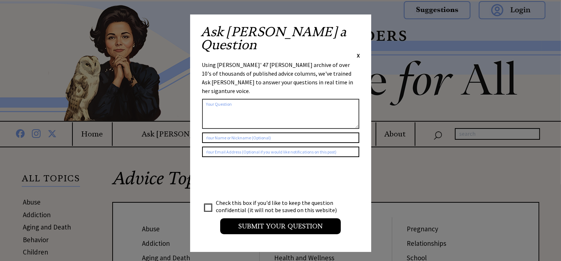
click at [359, 52] on span "X" at bounding box center [358, 55] width 3 height 7
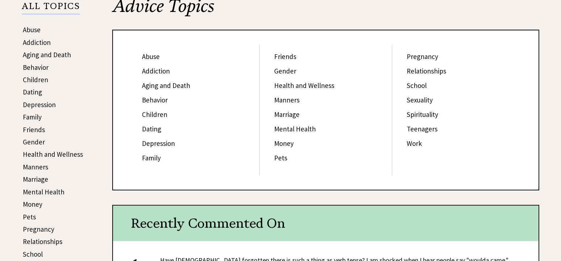
scroll to position [152, 0]
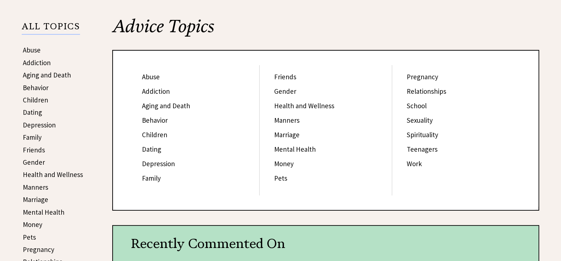
click at [292, 93] on link "Gender" at bounding box center [285, 91] width 22 height 9
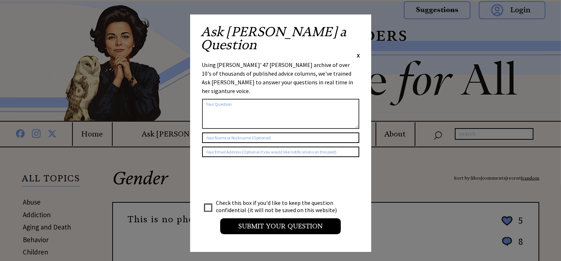
click at [359, 52] on span "X" at bounding box center [358, 55] width 3 height 7
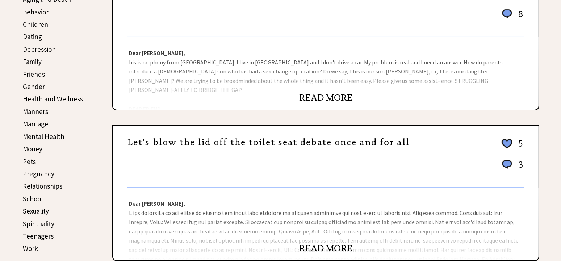
scroll to position [228, 0]
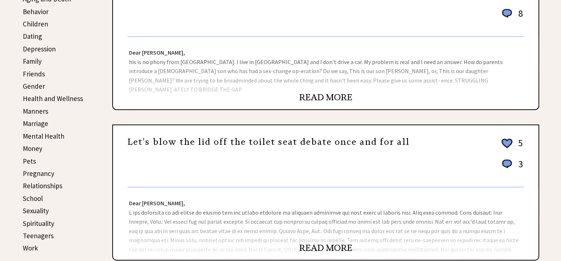
click at [350, 97] on link "READ MORE" at bounding box center [325, 97] width 53 height 11
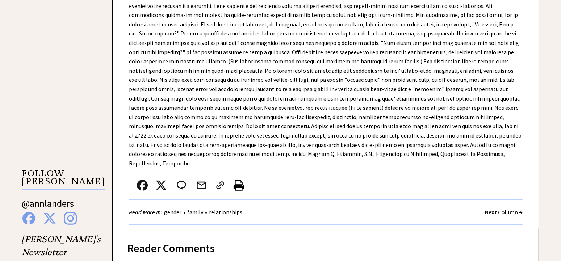
scroll to position [431, 0]
